Goal: Download file/media

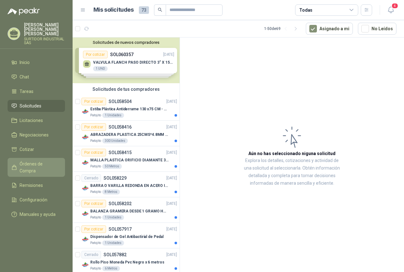
click at [56, 160] on span "Órdenes de Compra" at bounding box center [39, 167] width 39 height 14
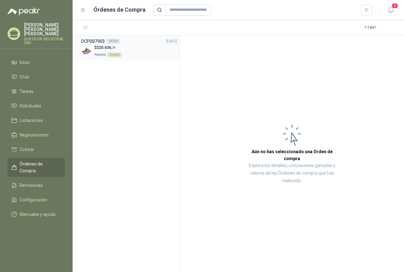
click at [102, 46] on span "220.636 ,71" at bounding box center [105, 47] width 19 height 4
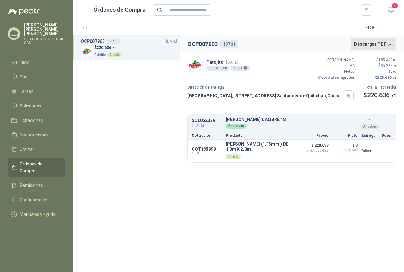
click at [391, 41] on button "Descargar PDF" at bounding box center [373, 44] width 46 height 13
